Goal: Communication & Community: Answer question/provide support

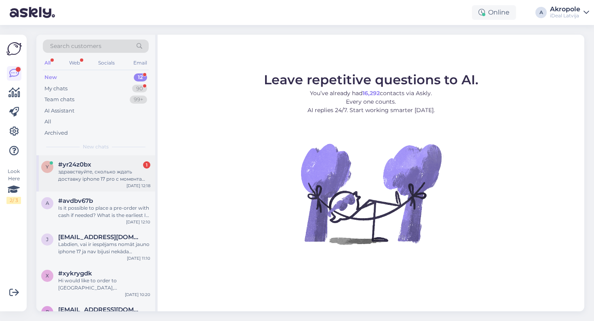
click at [116, 164] on div "#yr24z0bx 1" at bounding box center [104, 164] width 92 height 7
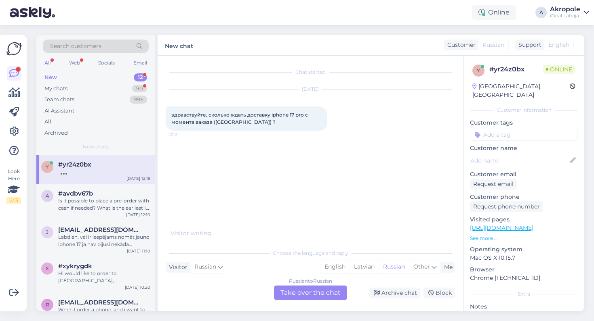
click at [307, 292] on div "Russian to Russian Take over the chat" at bounding box center [310, 293] width 73 height 15
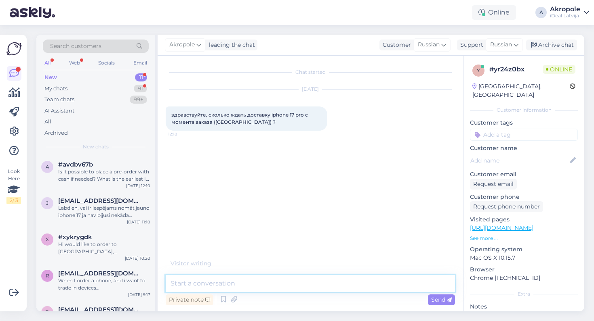
click at [286, 289] on textarea at bounding box center [310, 283] width 289 height 17
type textarea "Добрый день!"
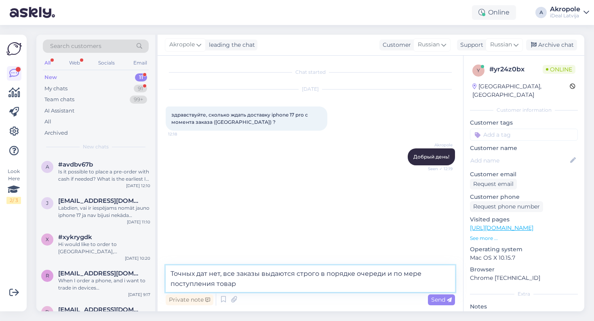
type textarea "Точных дат нет, все заказы выдаются строго в порядке очереди и по мере поступле…"
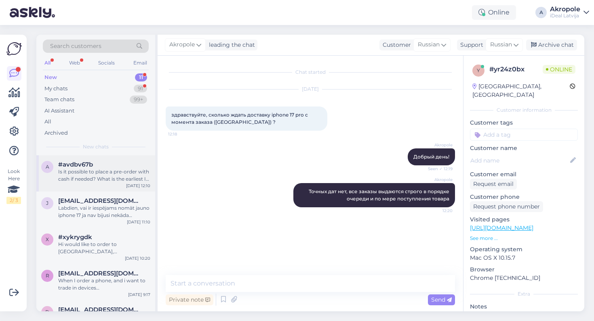
click at [116, 181] on div "Is it possible to place a pre-order with cash if needed? What is the earliest I…" at bounding box center [104, 175] width 92 height 15
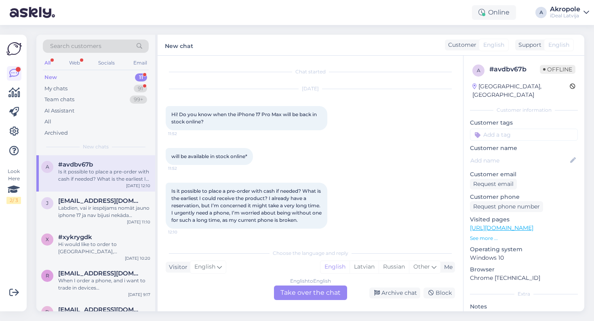
click at [300, 289] on div "English to English Take over the chat" at bounding box center [310, 293] width 73 height 15
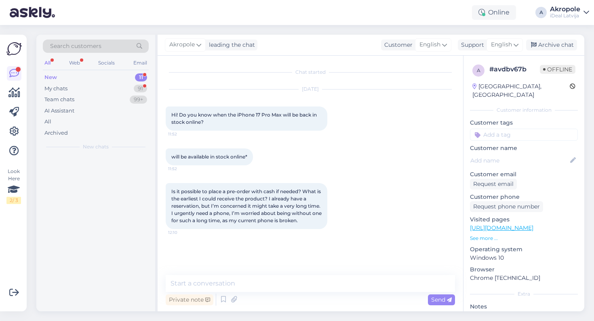
scroll to position [0, 0]
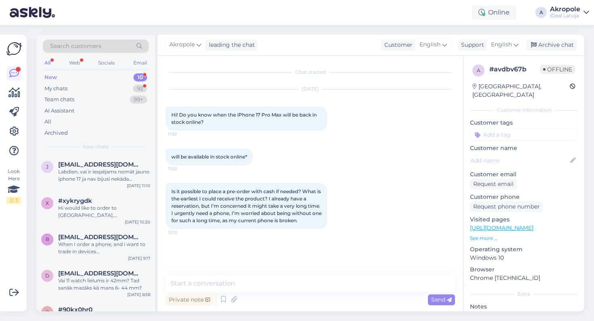
click at [274, 293] on div "Private note Send" at bounding box center [310, 299] width 289 height 15
click at [221, 298] on icon at bounding box center [223, 300] width 10 height 12
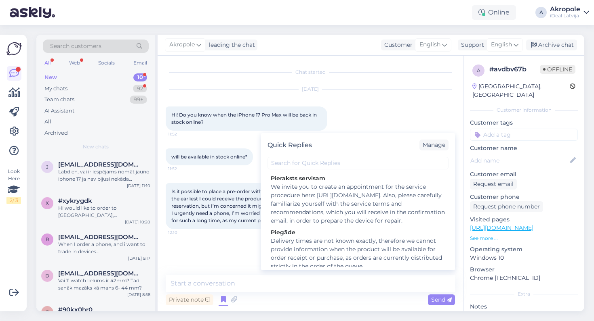
click at [213, 294] on div "Private note Quick Replies Manage Pieraksts servisam We invite you to create an…" at bounding box center [310, 299] width 289 height 15
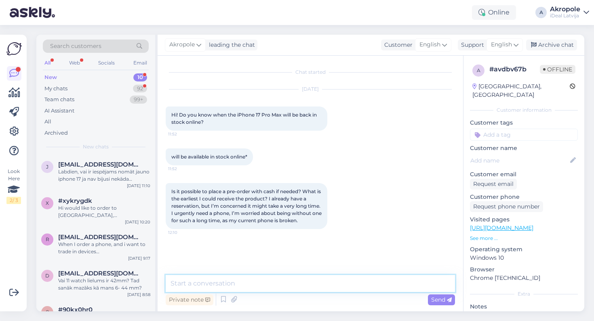
click at [213, 290] on textarea at bounding box center [310, 283] width 289 height 17
type textarea "Hi!"
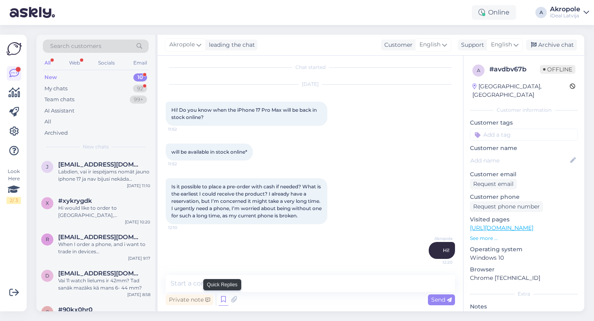
click at [220, 300] on icon at bounding box center [223, 300] width 10 height 12
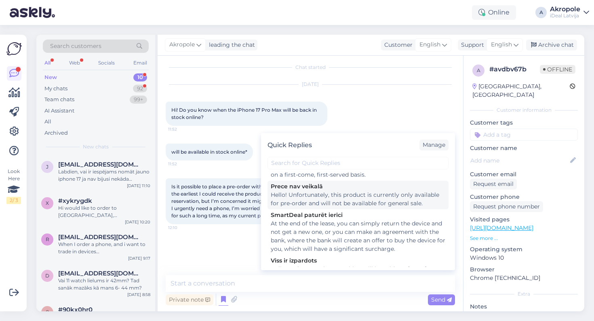
scroll to position [214, 0]
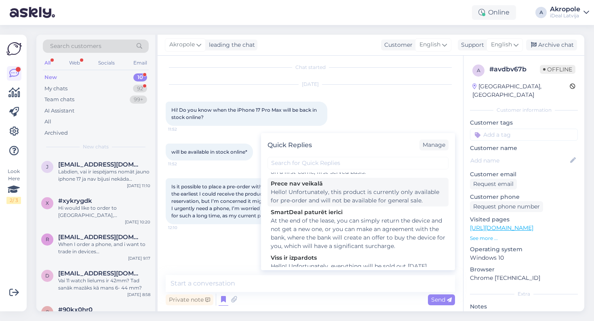
click at [335, 205] on div "Hello! Unfortunately, this product is currently only available for pre-order an…" at bounding box center [358, 196] width 174 height 17
type textarea "Hello! Unfortunately, this product is currently only available for pre-order an…"
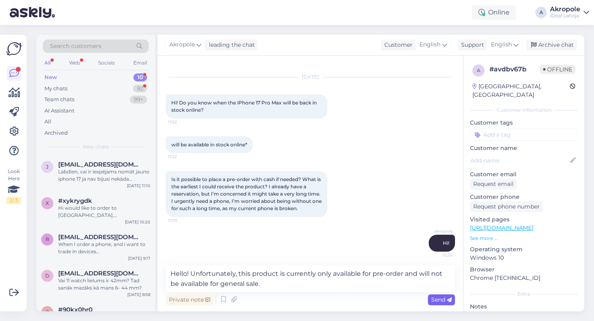
click at [435, 299] on span "Send" at bounding box center [441, 299] width 21 height 7
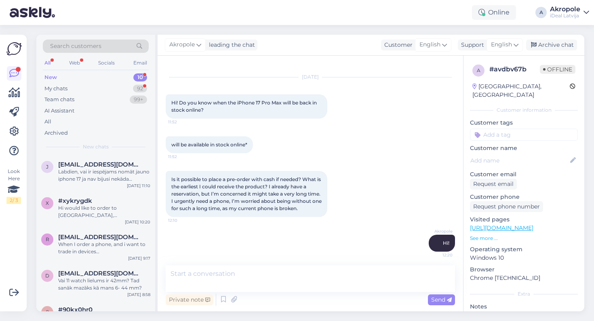
scroll to position [54, 0]
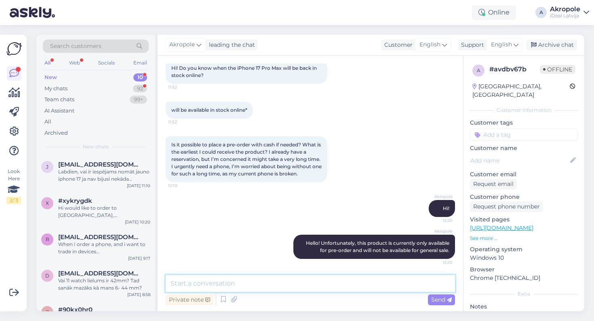
click at [254, 281] on textarea at bounding box center [310, 283] width 289 height 17
type textarea "I"
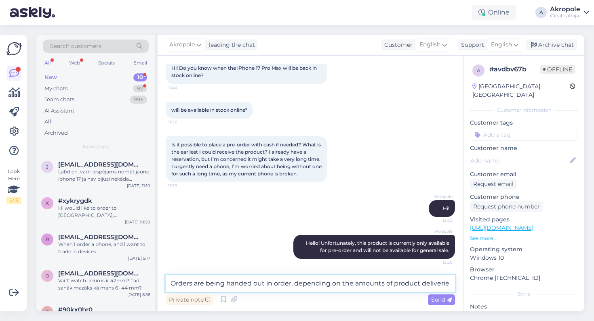
type textarea "Orders are being handed out in order, depending on the amounts of product deliv…"
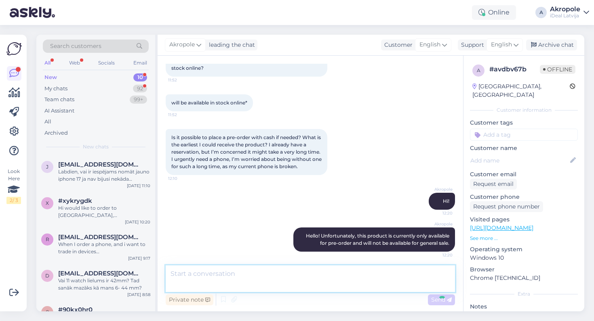
scroll to position [96, 0]
